Goal: Book appointment/travel/reservation

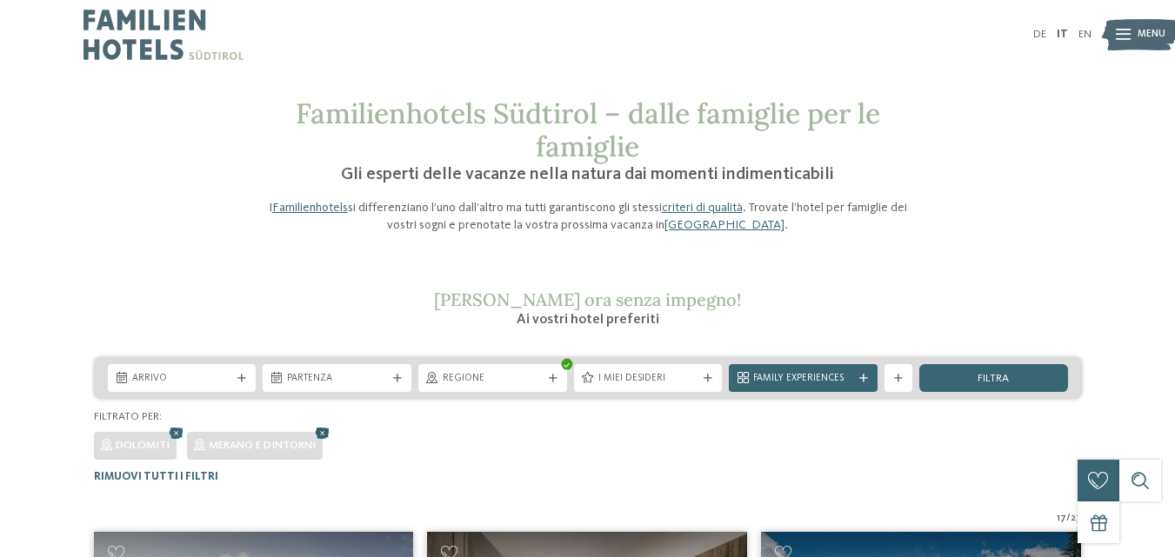
click at [324, 431] on icon at bounding box center [322, 434] width 21 height 18
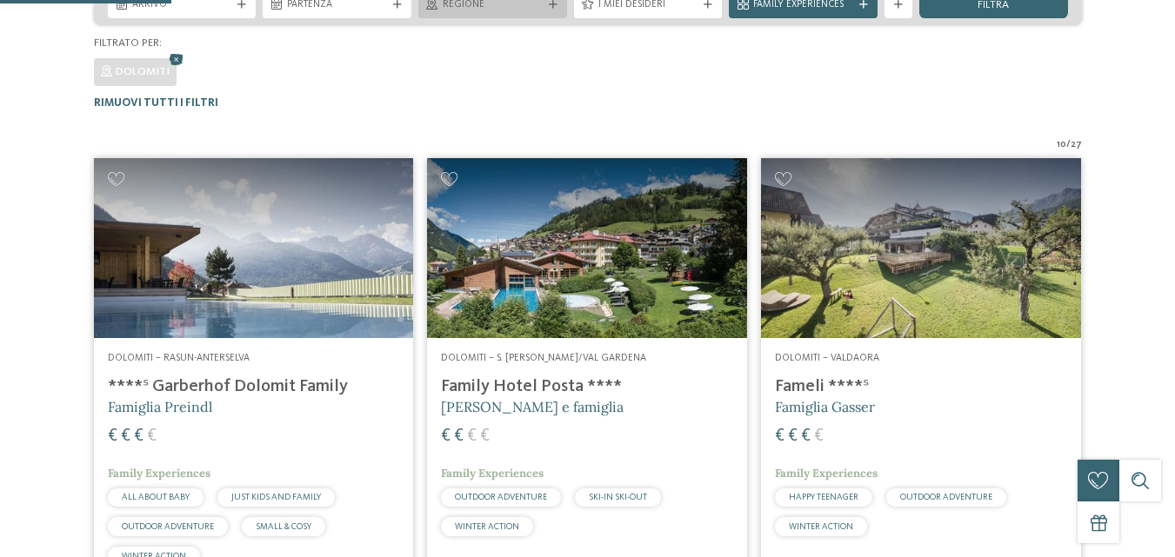
scroll to position [430, 0]
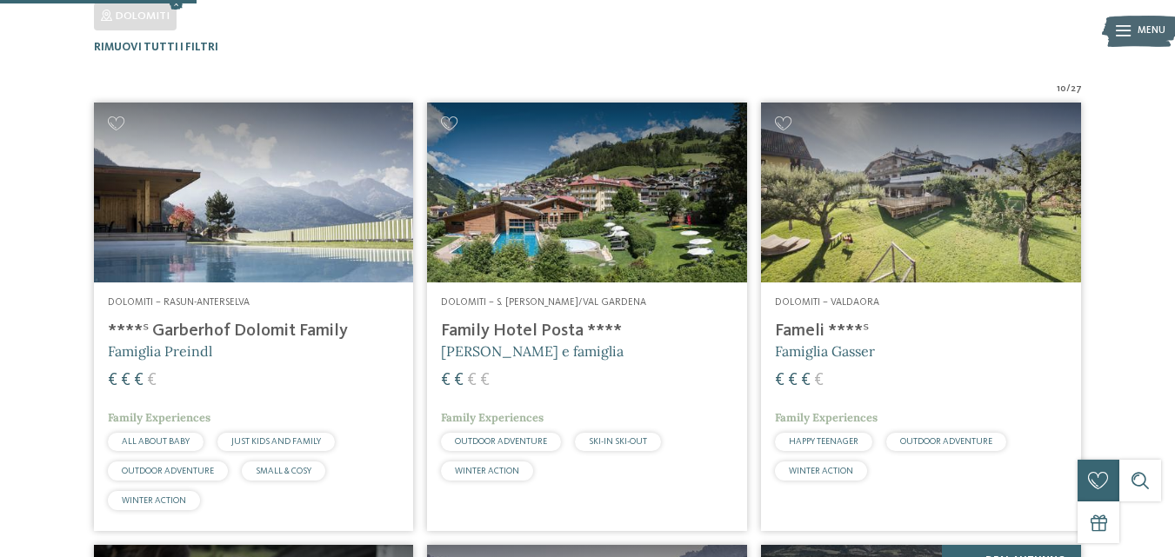
click at [449, 385] on span "€" at bounding box center [446, 380] width 10 height 17
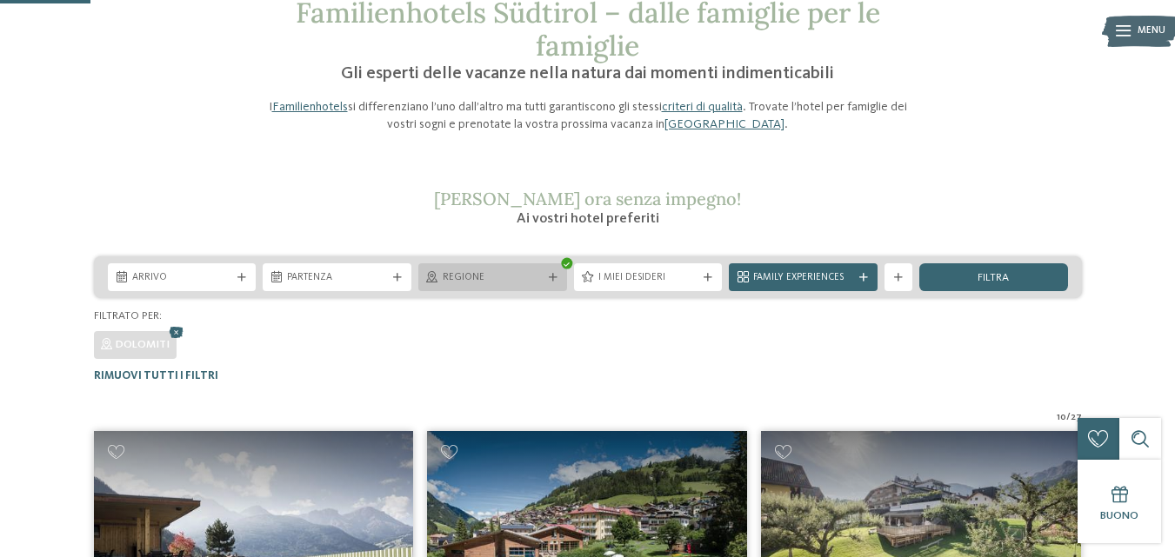
scroll to position [0, 0]
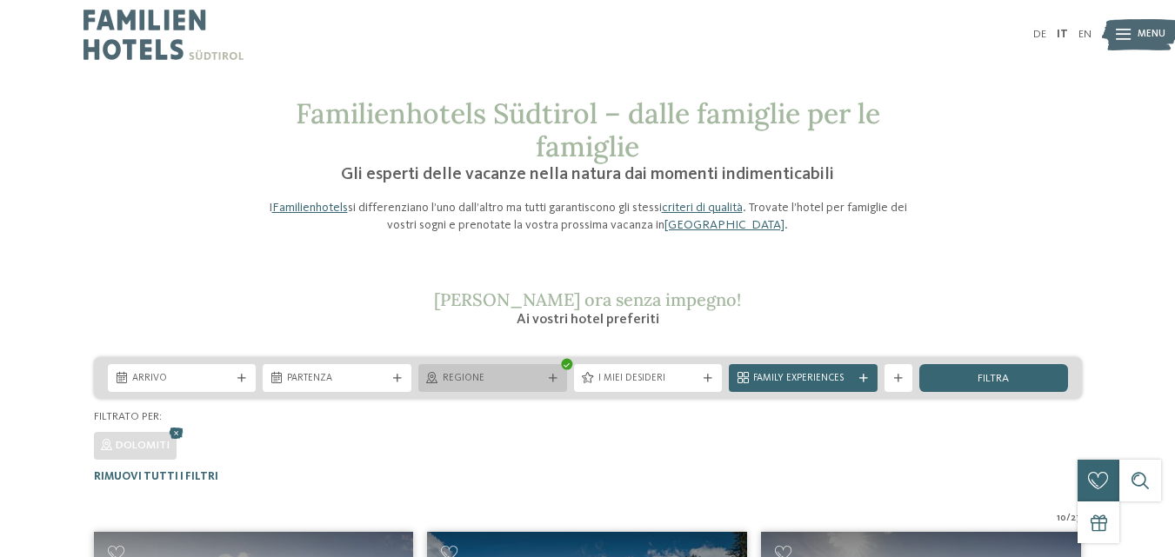
click at [476, 376] on span "Regione" at bounding box center [493, 379] width 100 height 14
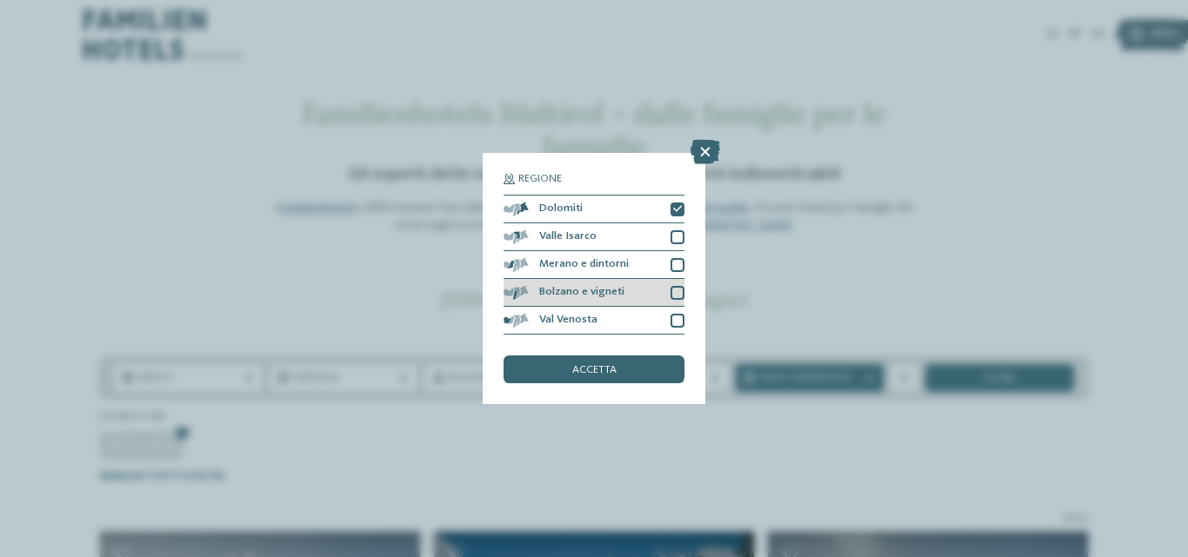
click at [649, 303] on div "Bolzano e vigneti" at bounding box center [593, 293] width 181 height 28
click at [637, 360] on div "accetta" at bounding box center [593, 370] width 181 height 28
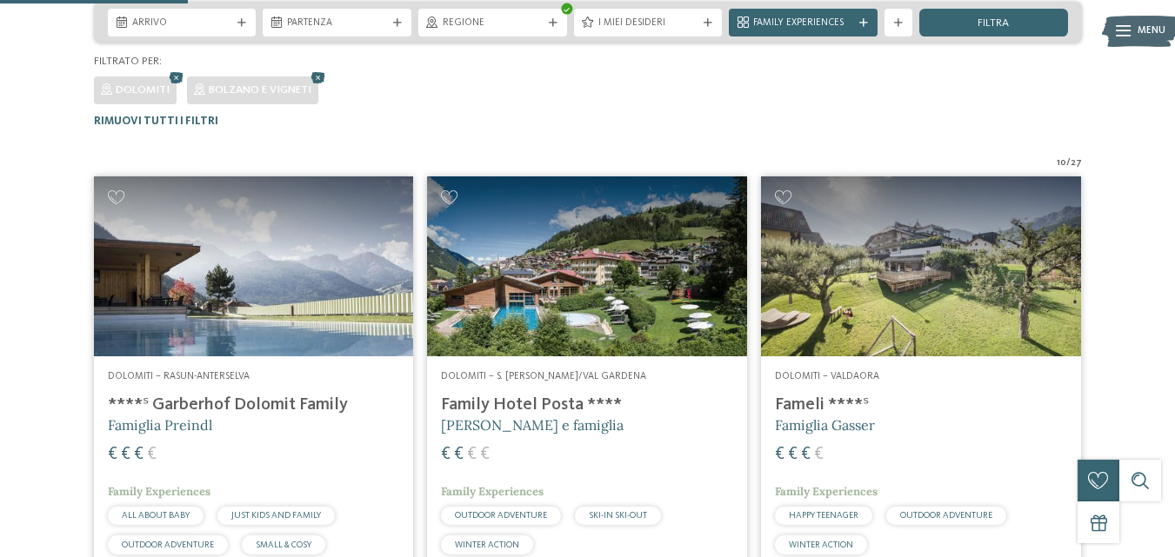
scroll to position [430, 0]
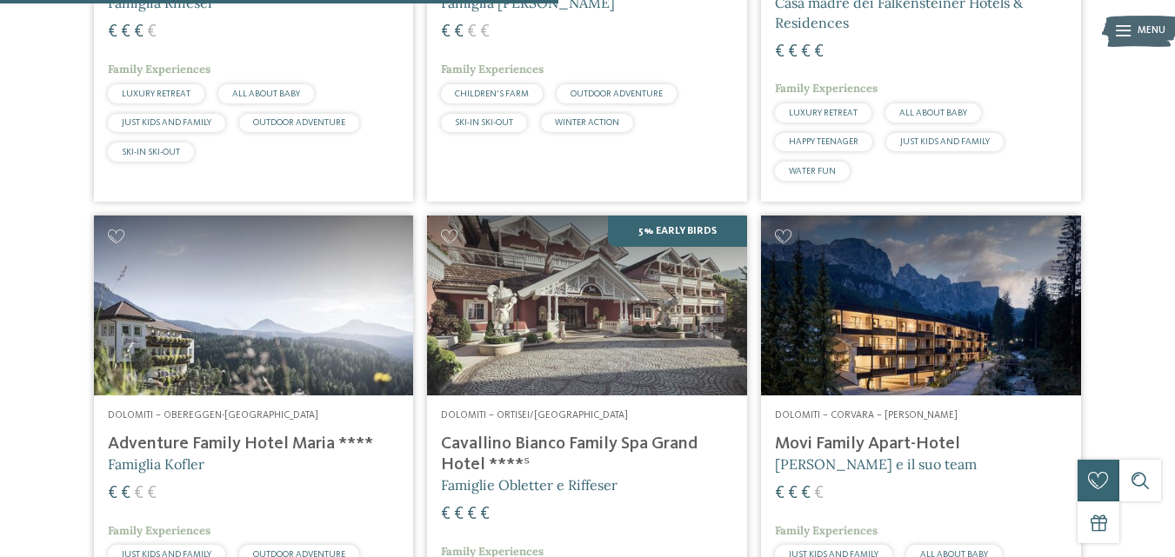
scroll to position [1230, 0]
